Goal: Task Accomplishment & Management: Complete application form

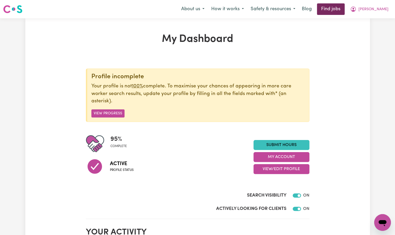
click at [345, 9] on link "Find jobs" at bounding box center [331, 8] width 28 height 11
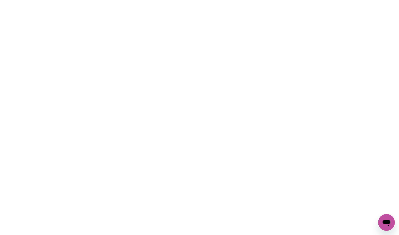
click at [209, 0] on html at bounding box center [199, 0] width 399 height 0
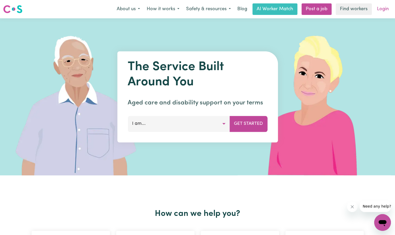
click at [380, 9] on link "Login" at bounding box center [383, 8] width 18 height 11
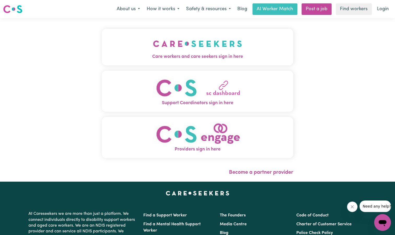
click at [211, 55] on span "Care workers and care seekers sign in here" at bounding box center [197, 56] width 191 height 7
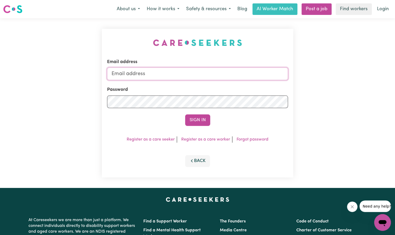
click at [154, 77] on input "Email address" at bounding box center [197, 73] width 181 height 13
type input "[EMAIL_ADDRESS][DOMAIN_NAME]"
click at [195, 119] on button "Sign In" at bounding box center [197, 119] width 25 height 11
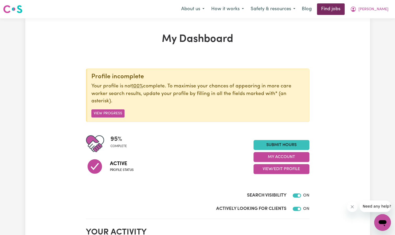
click at [345, 13] on link "Find jobs" at bounding box center [331, 8] width 28 height 11
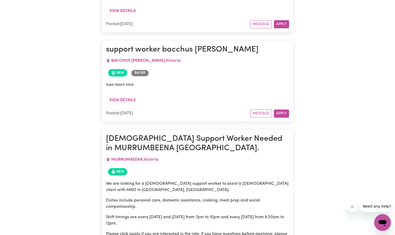
scroll to position [346, 0]
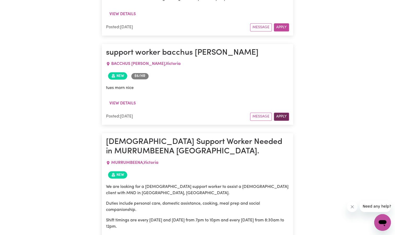
click at [284, 120] on button "Apply" at bounding box center [281, 116] width 15 height 8
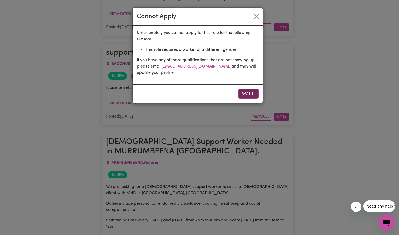
click at [249, 90] on button "Got it" at bounding box center [248, 94] width 20 height 10
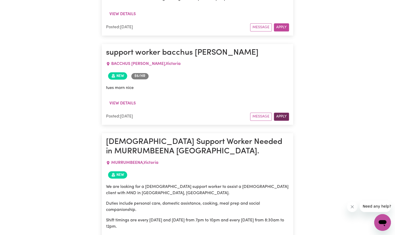
click at [286, 120] on button "Apply" at bounding box center [281, 116] width 15 height 8
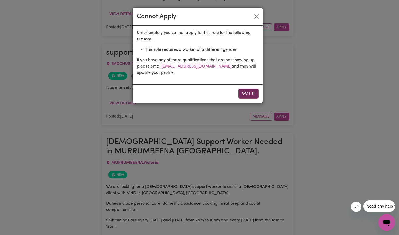
click at [248, 94] on button "Got it" at bounding box center [248, 94] width 20 height 10
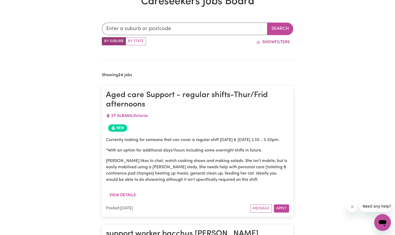
scroll to position [184, 0]
